Goal: Answer question/provide support: Share knowledge or assist other users

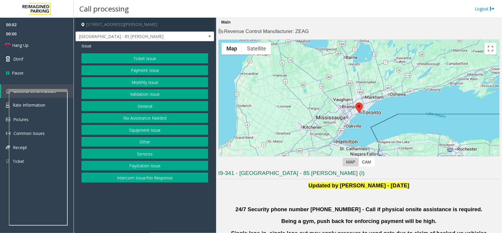
click at [155, 93] on button "Validation Issue" at bounding box center [145, 94] width 127 height 10
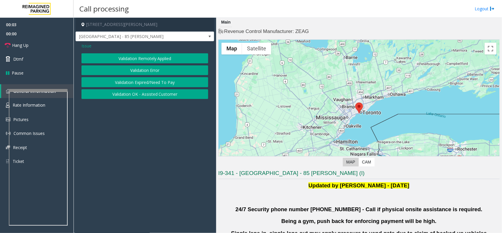
click at [161, 71] on button "Validation Error" at bounding box center [145, 70] width 127 height 10
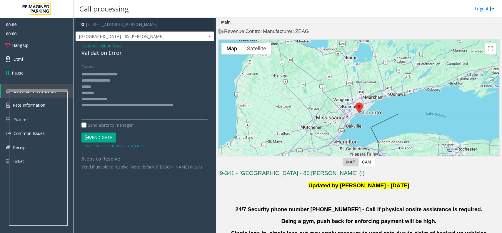
drag, startPoint x: 204, startPoint y: 90, endPoint x: 200, endPoint y: 169, distance: 79.5
click at [202, 120] on textarea at bounding box center [145, 94] width 127 height 50
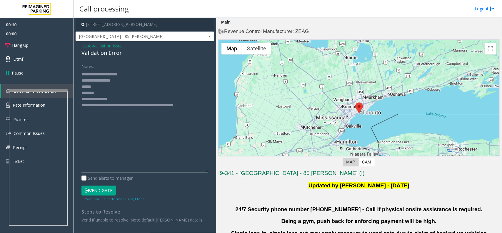
click at [107, 86] on textarea at bounding box center [145, 120] width 127 height 103
click at [114, 92] on textarea at bounding box center [145, 120] width 127 height 103
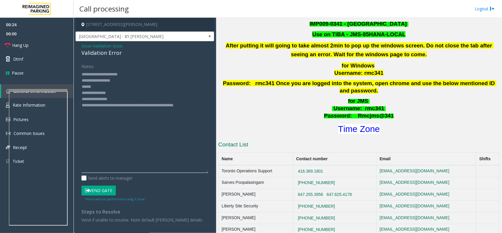
scroll to position [221, 0]
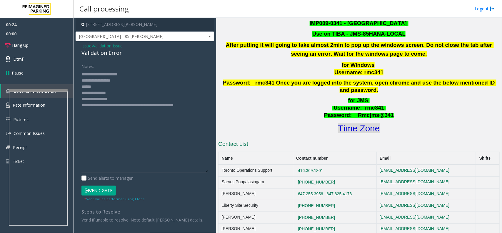
click at [366, 123] on font "Time Zone" at bounding box center [359, 128] width 42 height 10
drag, startPoint x: 117, startPoint y: 99, endPoint x: 105, endPoint y: 99, distance: 12.1
click at [105, 99] on textarea at bounding box center [145, 120] width 127 height 103
click at [117, 86] on textarea at bounding box center [145, 120] width 127 height 103
type textarea "**********"
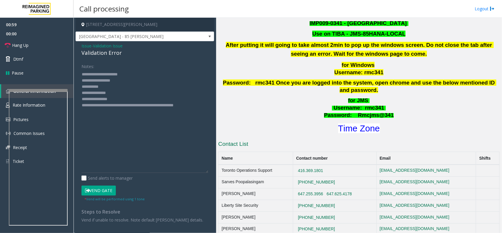
click at [99, 186] on button "Vend Gate" at bounding box center [99, 190] width 34 height 10
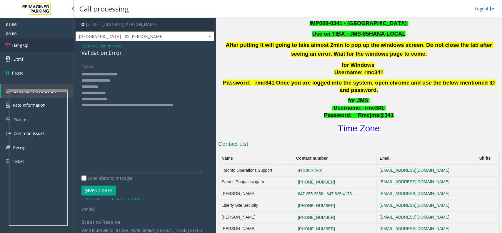
click at [33, 42] on link "Hang Up" at bounding box center [37, 45] width 74 height 14
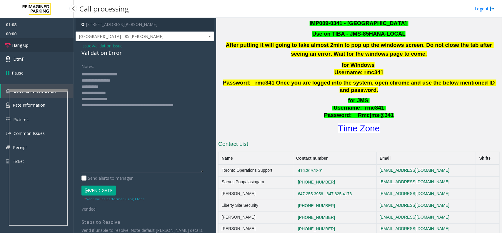
click at [33, 42] on link "Hang Up" at bounding box center [37, 45] width 74 height 14
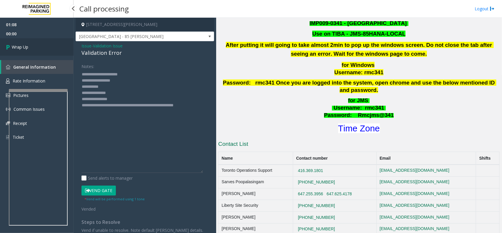
click at [34, 46] on link "Wrap Up" at bounding box center [37, 46] width 74 height 17
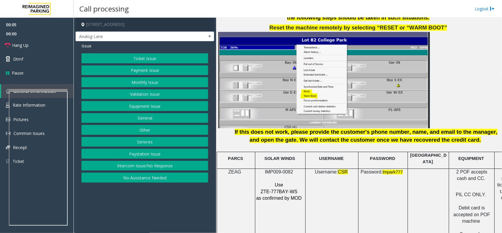
scroll to position [736, 0]
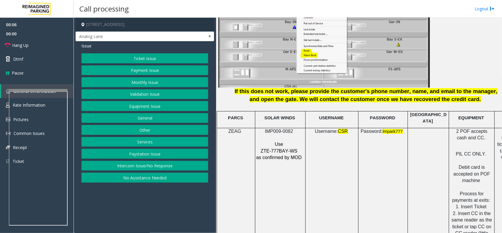
click at [275, 129] on span "IMP009-0082" at bounding box center [279, 131] width 28 height 5
copy p "IMP009-0082"
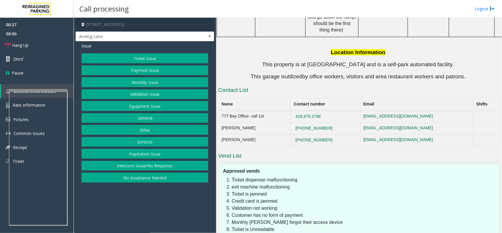
scroll to position [1126, 0]
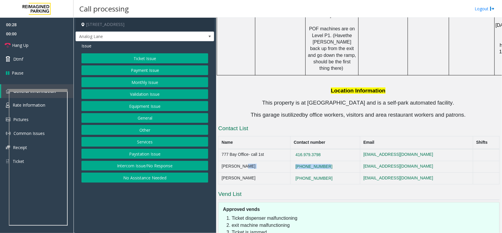
drag, startPoint x: 347, startPoint y: 123, endPoint x: 297, endPoint y: 118, distance: 49.7
click at [297, 161] on tr "[PERSON_NAME] [PHONE_NUMBER] [EMAIL_ADDRESS][DOMAIN_NAME]" at bounding box center [359, 167] width 281 height 12
copy tr "[PHONE_NUMBER]"
drag, startPoint x: 342, startPoint y: 112, endPoint x: 302, endPoint y: 112, distance: 40.3
click at [302, 149] on tr "777 Bay Office- call 1st [PHONE_NUMBER] [EMAIL_ADDRESS][DOMAIN_NAME]" at bounding box center [359, 155] width 281 height 12
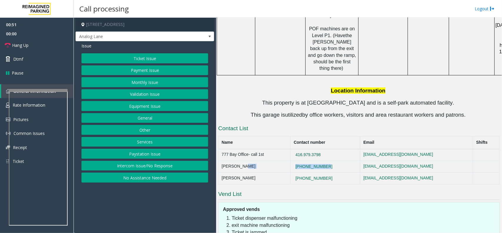
copy tr "416.979.3798"
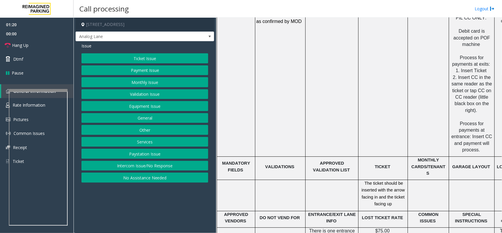
scroll to position [906, 0]
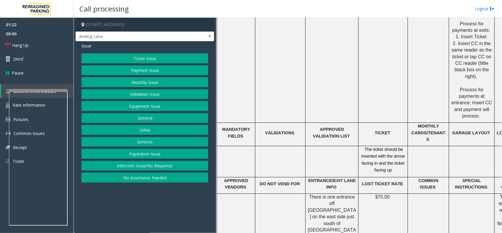
click at [148, 82] on button "Monthly Issue" at bounding box center [145, 82] width 127 height 10
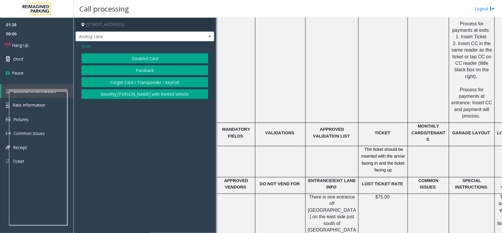
click at [157, 57] on button "Disabled Card" at bounding box center [145, 58] width 127 height 10
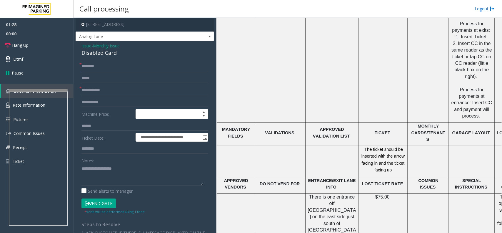
click at [117, 70] on input "text" at bounding box center [145, 66] width 127 height 10
type textarea "**********"
click at [102, 47] on span "Monthly Issue" at bounding box center [106, 46] width 27 height 6
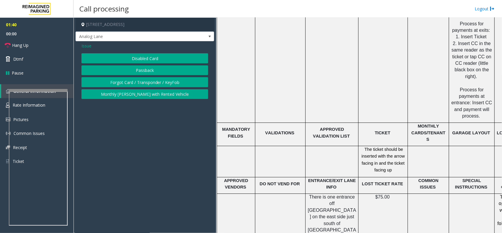
click at [90, 48] on span "Issue" at bounding box center [87, 46] width 10 height 6
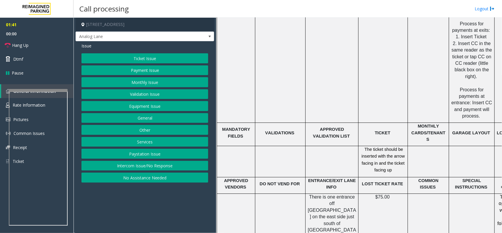
click at [149, 103] on button "Equipment Issue" at bounding box center [145, 106] width 127 height 10
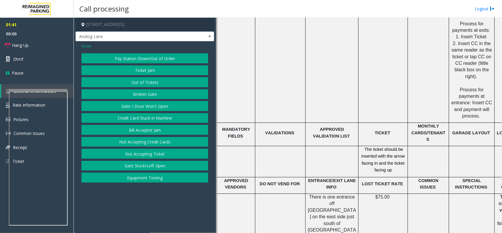
click at [146, 107] on button "Gate / Door Won't Open" at bounding box center [145, 106] width 127 height 10
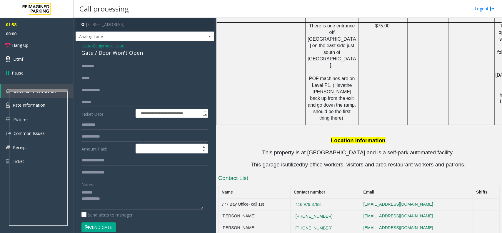
scroll to position [1090, 0]
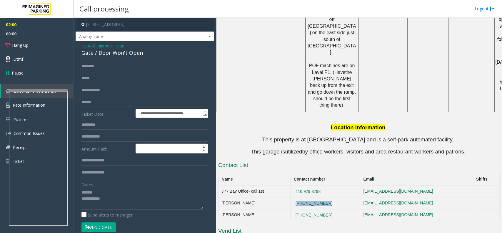
drag, startPoint x: 340, startPoint y: 160, endPoint x: 308, endPoint y: 160, distance: 32.1
click at [308, 197] on td "[PHONE_NUMBER]" at bounding box center [326, 203] width 70 height 12
copy button "[PHONE_NUMBER]"
click at [105, 194] on textarea at bounding box center [143, 198] width 122 height 22
click at [123, 199] on textarea at bounding box center [143, 198] width 122 height 22
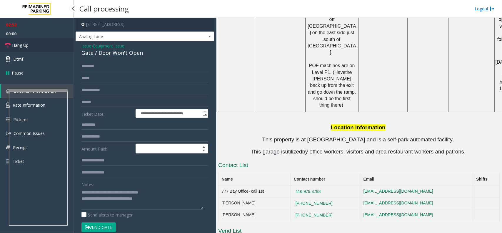
click at [35, 44] on link "Hang Up" at bounding box center [37, 45] width 74 height 14
click at [36, 46] on link "Hang Up" at bounding box center [37, 45] width 74 height 14
click at [43, 50] on link "Hang Up" at bounding box center [37, 45] width 74 height 14
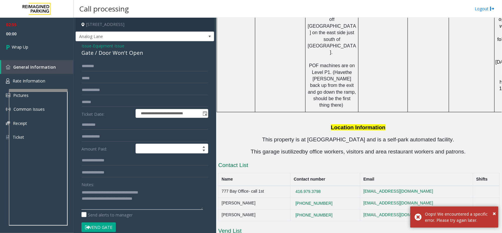
click at [159, 198] on textarea at bounding box center [143, 198] width 122 height 22
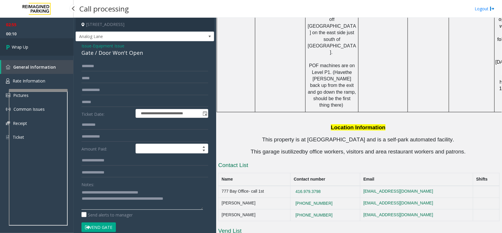
type textarea "**********"
click at [45, 44] on link "Wrap Up" at bounding box center [37, 46] width 74 height 17
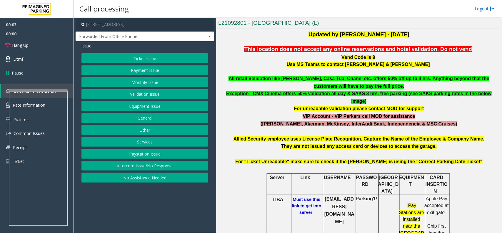
scroll to position [221, 0]
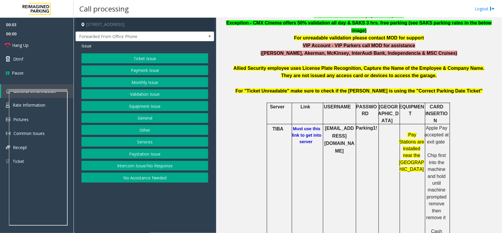
click at [305, 126] on b "Must use this link to get into server" at bounding box center [306, 135] width 29 height 18
drag, startPoint x: 349, startPoint y: 122, endPoint x: 321, endPoint y: 110, distance: 30.5
click at [324, 124] on p "[EMAIL_ADDRESS][DOMAIN_NAME]" at bounding box center [340, 139] width 32 height 30
drag, startPoint x: 373, startPoint y: 113, endPoint x: 356, endPoint y: 113, distance: 17.1
click at [356, 125] on b "Parking1!" at bounding box center [366, 127] width 21 height 5
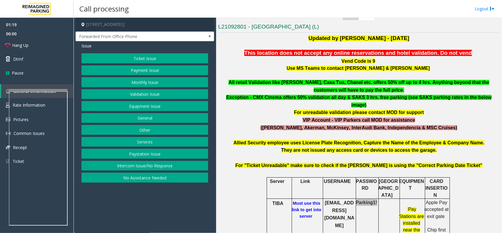
scroll to position [147, 0]
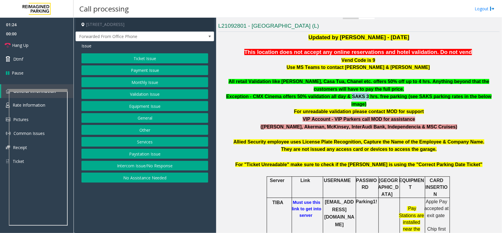
drag, startPoint x: 345, startPoint y: 96, endPoint x: 358, endPoint y: 99, distance: 12.8
click at [358, 99] on b "Exception - CMX Cinema offers 50% validation all day & SAKS 3 hrs. free parking…" at bounding box center [358, 100] width 265 height 13
click at [321, 96] on b "Exception - CMX Cinema offers 50% validation all day & SAKS 3 hrs. free parking…" at bounding box center [358, 100] width 265 height 13
click at [155, 90] on button "Validation Issue" at bounding box center [145, 94] width 127 height 10
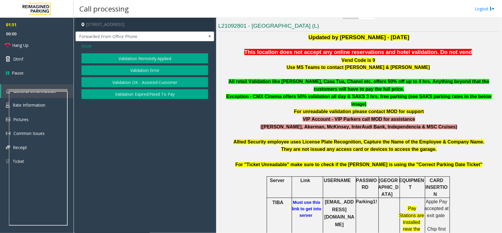
click at [137, 70] on button "Validation Error" at bounding box center [145, 70] width 127 height 10
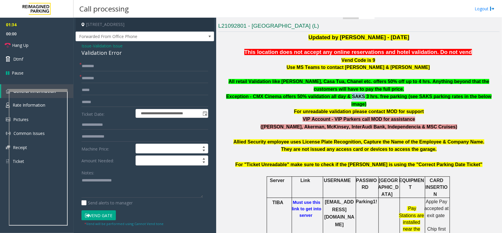
drag, startPoint x: 353, startPoint y: 96, endPoint x: 346, endPoint y: 95, distance: 7.7
click at [346, 95] on b "Exception - CMX Cinema offers 50% validation all day & SAKS 3 hrs. free parking…" at bounding box center [358, 100] width 265 height 13
click at [376, 97] on b "Exception - CMX Cinema offers 50% validation all day & SAKS 3 hrs. free parking…" at bounding box center [358, 100] width 265 height 13
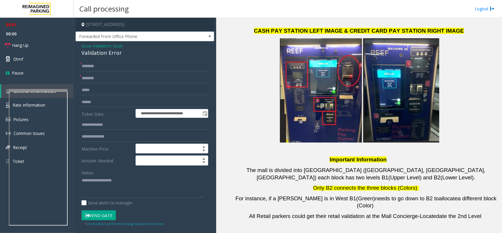
scroll to position [1214, 0]
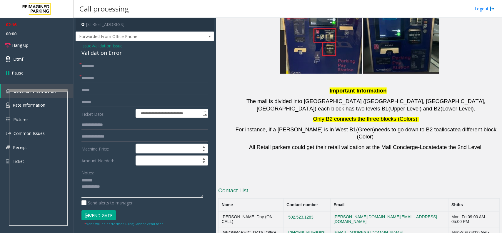
click at [108, 181] on textarea at bounding box center [143, 187] width 122 height 22
click at [92, 52] on div "Validation Error" at bounding box center [145, 53] width 127 height 8
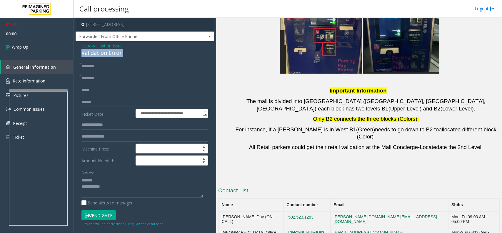
drag, startPoint x: 92, startPoint y: 52, endPoint x: 118, endPoint y: 53, distance: 26.2
click at [104, 54] on div "Validation Error" at bounding box center [145, 53] width 127 height 8
type textarea "**********"
click at [96, 64] on input "text" at bounding box center [145, 66] width 127 height 10
type input "**"
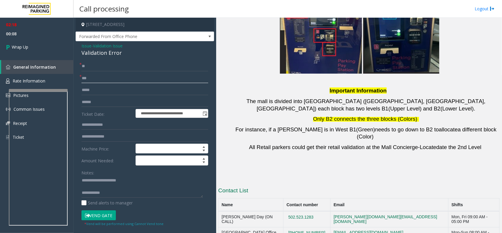
type input "***"
drag, startPoint x: 114, startPoint y: 188, endPoint x: 115, endPoint y: 193, distance: 4.8
click at [115, 193] on textarea at bounding box center [143, 187] width 122 height 22
click at [116, 187] on textarea at bounding box center [143, 187] width 122 height 22
click at [118, 187] on textarea at bounding box center [143, 187] width 122 height 22
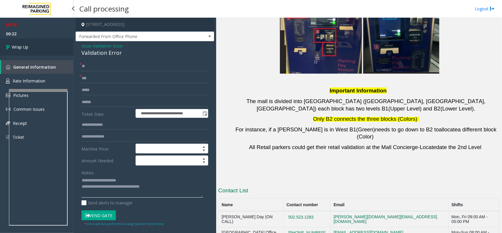
type textarea "**********"
click at [54, 40] on link "Wrap Up" at bounding box center [37, 46] width 74 height 17
